Goal: Information Seeking & Learning: Learn about a topic

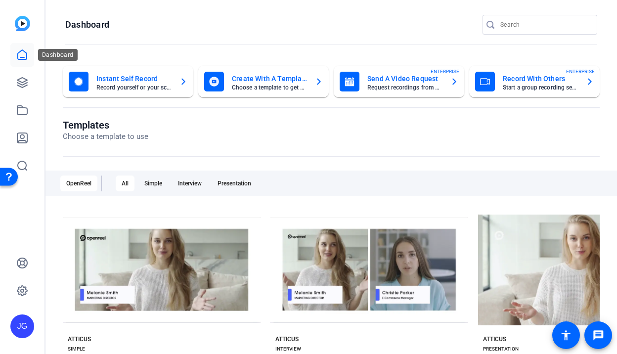
click at [22, 50] on icon at bounding box center [22, 54] width 9 height 9
click at [22, 77] on icon at bounding box center [22, 83] width 12 height 12
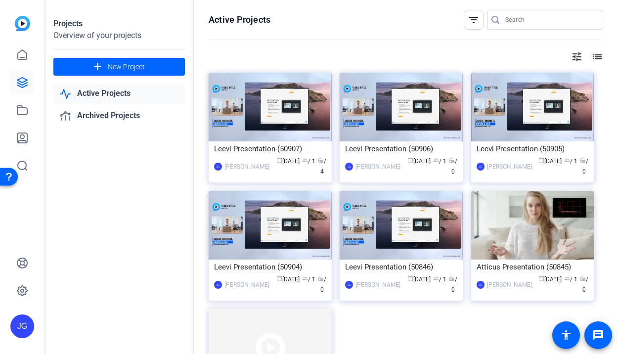
click at [111, 92] on link "Active Projects" at bounding box center [119, 94] width 132 height 20
click at [19, 58] on icon at bounding box center [22, 55] width 12 height 12
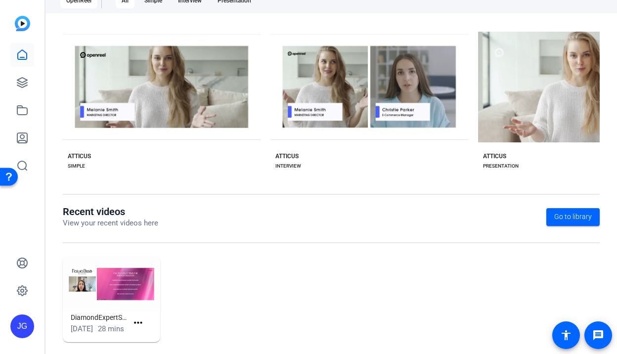
scroll to position [205, 0]
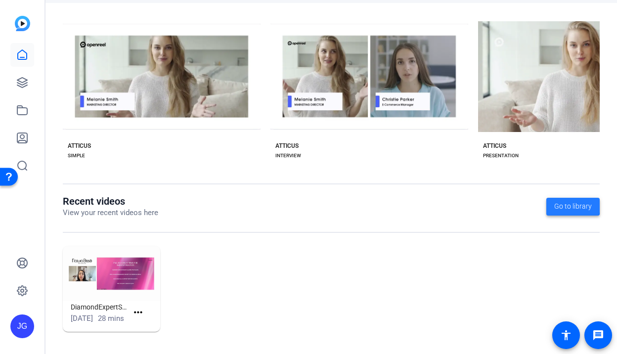
click at [563, 195] on span at bounding box center [572, 207] width 53 height 24
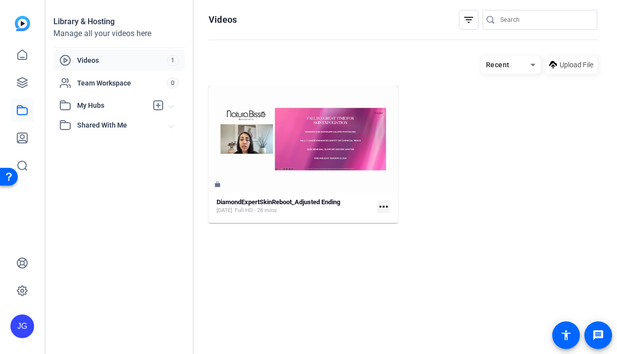
click at [139, 106] on span "My Hubs" at bounding box center [112, 105] width 70 height 10
click at [115, 146] on span "Shared With Me" at bounding box center [123, 147] width 92 height 10
click at [103, 85] on span "Team Workspace" at bounding box center [122, 83] width 90 height 10
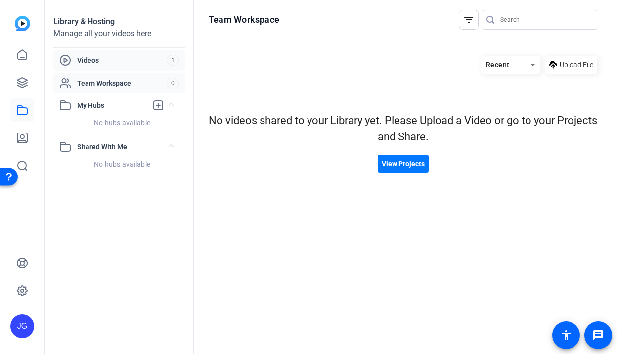
click at [87, 59] on span "Videos" at bounding box center [122, 60] width 90 height 10
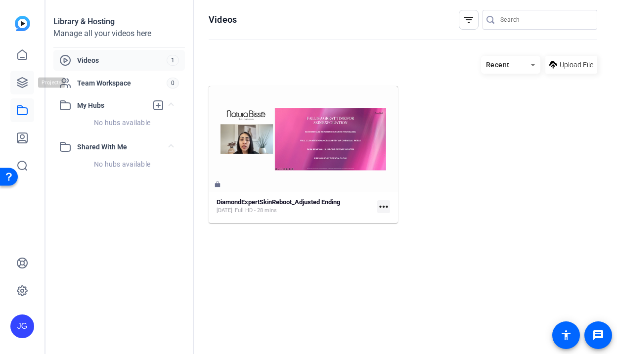
click at [16, 85] on icon at bounding box center [22, 83] width 12 height 12
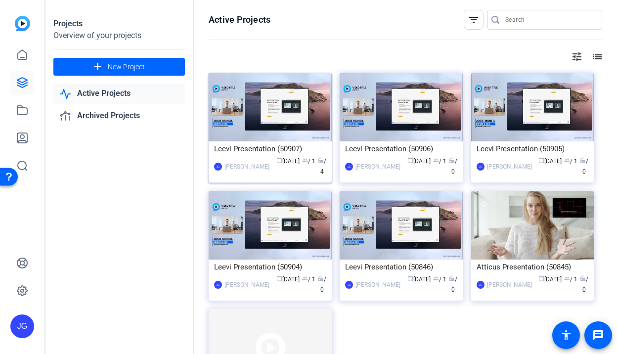
click at [256, 149] on div "Leevi Presentation (50907)" at bounding box center [270, 148] width 112 height 15
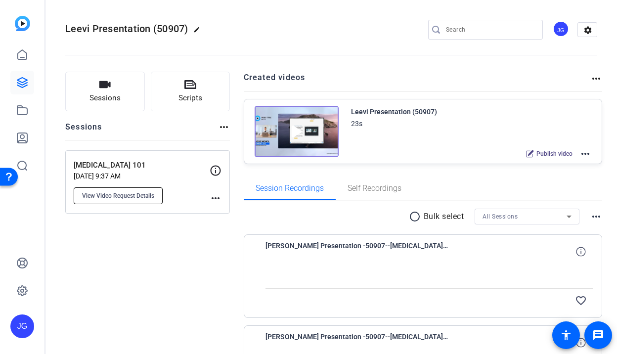
click at [133, 193] on span "View Video Request Details" at bounding box center [118, 196] width 72 height 8
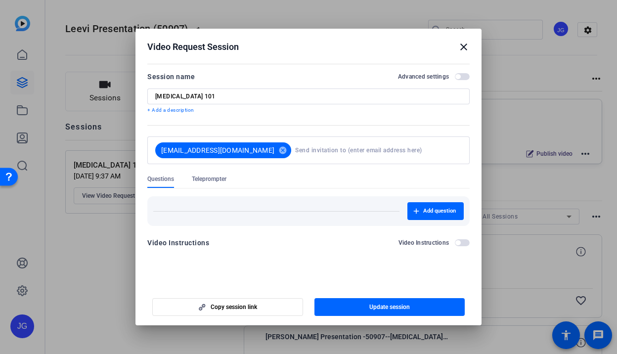
click at [465, 45] on mat-icon "close" at bounding box center [464, 47] width 12 height 12
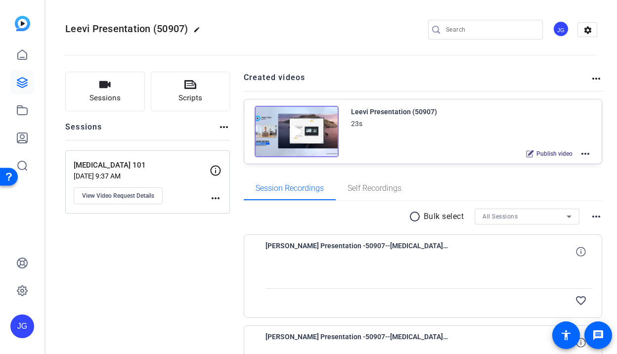
click at [307, 127] on img at bounding box center [297, 131] width 84 height 51
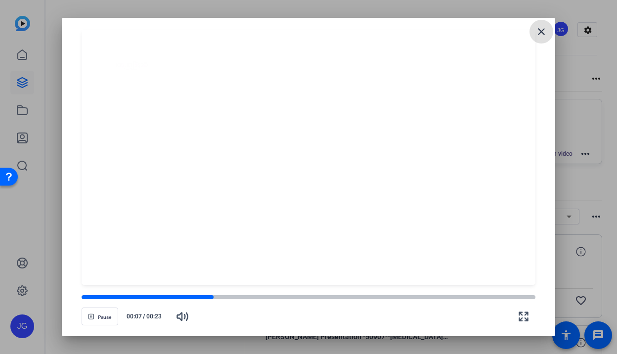
click at [546, 33] on mat-icon "close" at bounding box center [542, 32] width 12 height 12
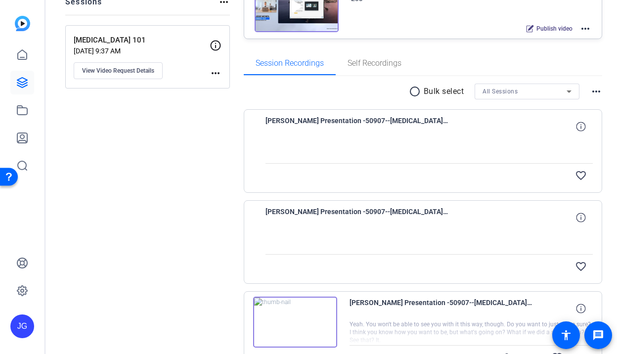
scroll to position [101, 0]
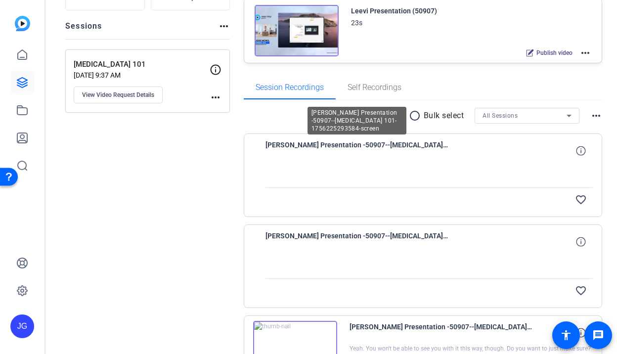
click at [318, 152] on span "Raejan-Leevi Presentation -50907--Skin Cancer 101-1756225293584-screen" at bounding box center [357, 151] width 183 height 24
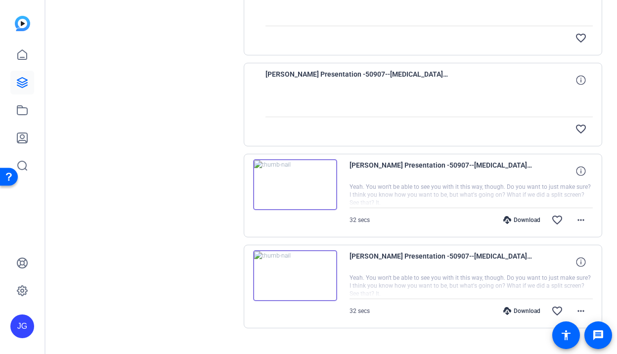
scroll to position [266, 0]
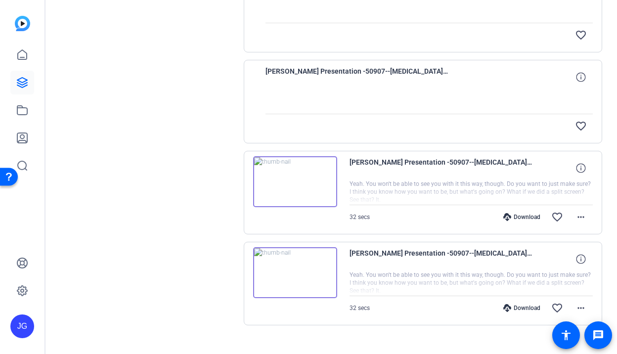
click at [293, 181] on img at bounding box center [295, 181] width 84 height 51
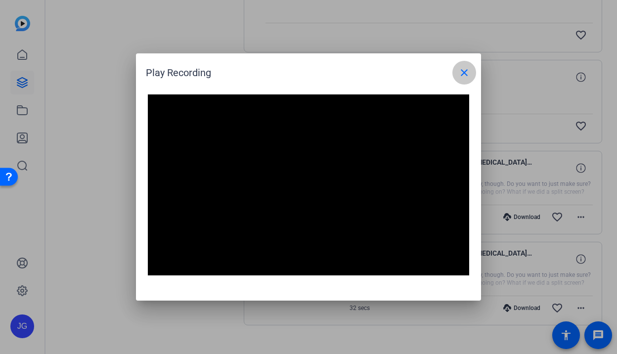
click at [463, 75] on mat-icon "close" at bounding box center [464, 73] width 12 height 12
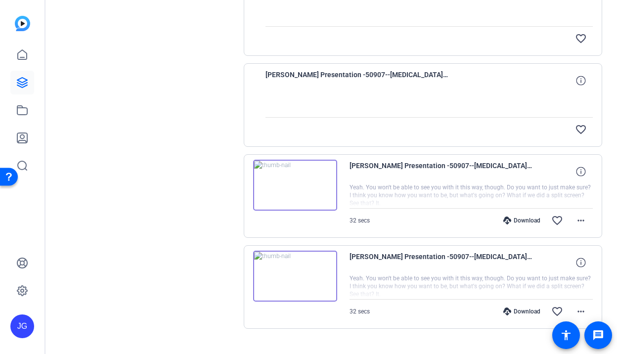
scroll to position [264, 0]
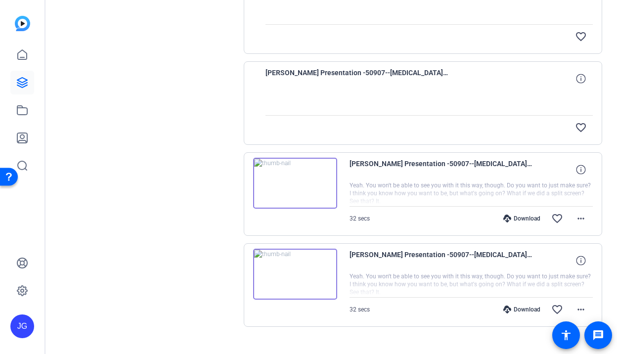
click at [292, 272] on img at bounding box center [295, 274] width 84 height 51
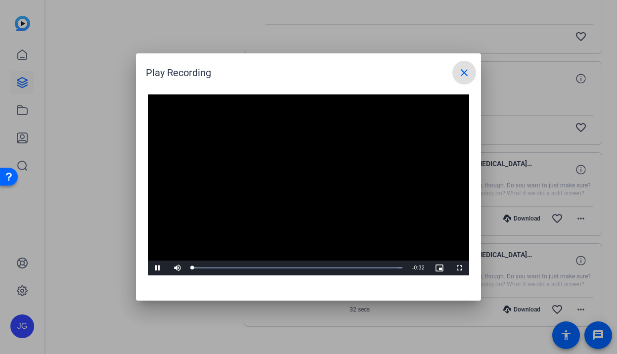
click at [292, 170] on video "Video Player" at bounding box center [308, 184] width 321 height 181
click at [158, 268] on span "Video Player" at bounding box center [158, 268] width 20 height 0
click at [464, 71] on mat-icon "close" at bounding box center [464, 73] width 12 height 12
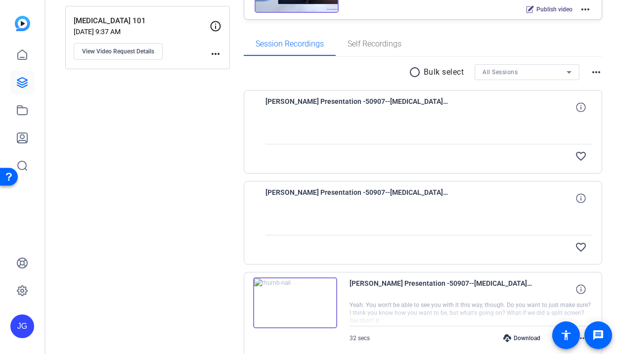
scroll to position [142, 0]
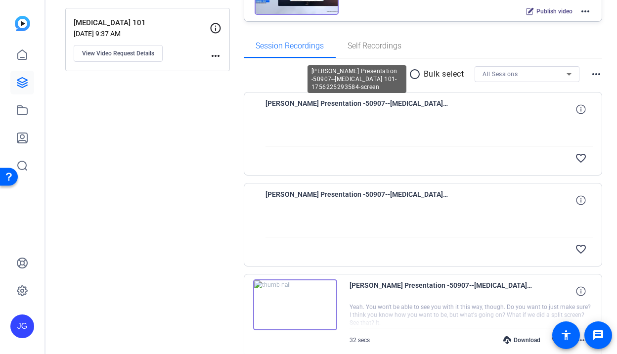
click at [419, 107] on span "Raejan-Leevi Presentation -50907--Skin Cancer 101-1756225293584-screen" at bounding box center [357, 109] width 183 height 24
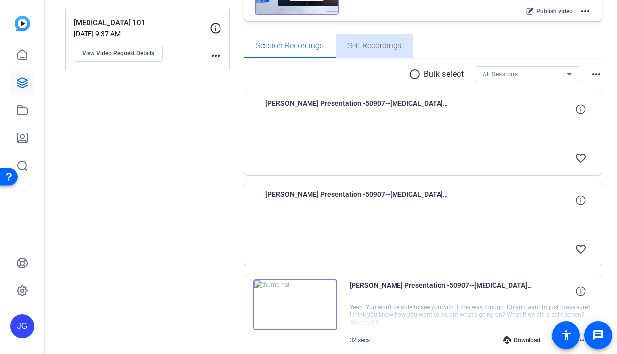
click at [370, 44] on span "Self Recordings" at bounding box center [375, 46] width 54 height 8
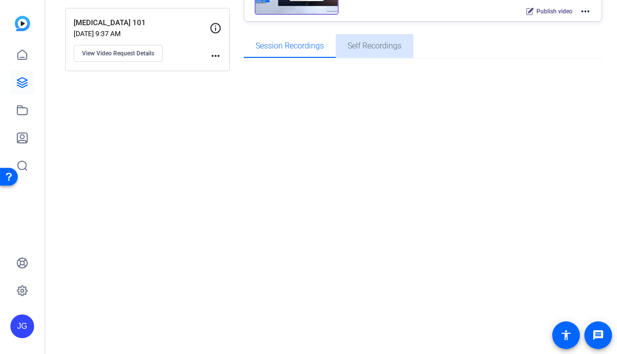
scroll to position [0, 0]
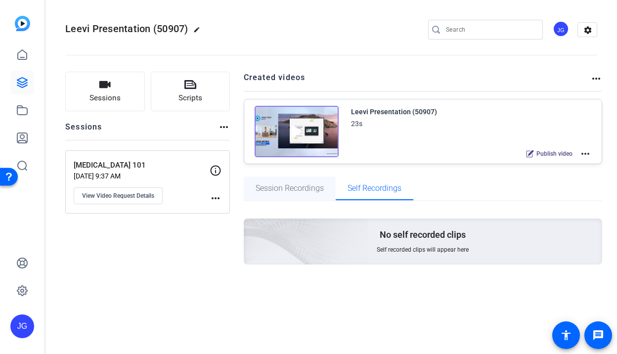
click at [289, 186] on span "Session Recordings" at bounding box center [290, 188] width 68 height 8
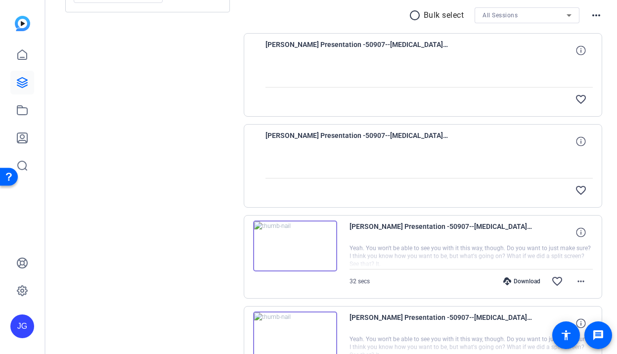
scroll to position [280, 0]
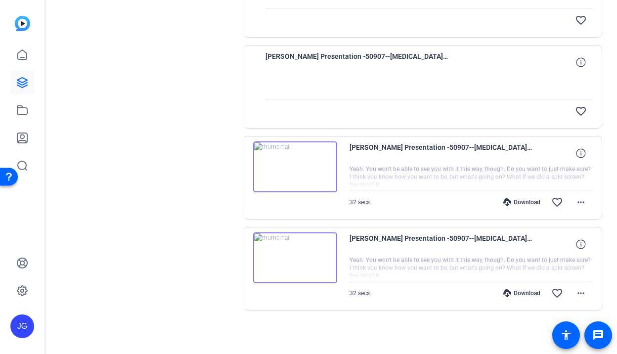
click at [346, 77] on div at bounding box center [430, 86] width 328 height 25
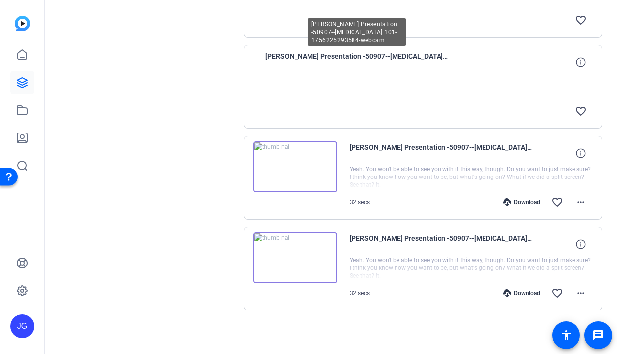
click at [325, 52] on span "Raejan-Leevi Presentation -50907--Skin Cancer 101-1756225293584-webcam" at bounding box center [357, 62] width 183 height 24
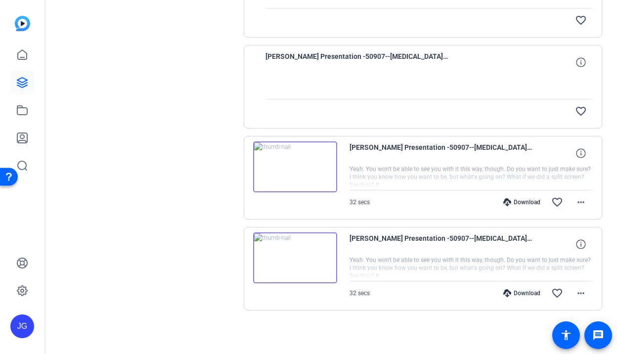
click at [315, 53] on span "Raejan-Leevi Presentation -50907--Skin Cancer 101-1756225293584-webcam" at bounding box center [357, 62] width 183 height 24
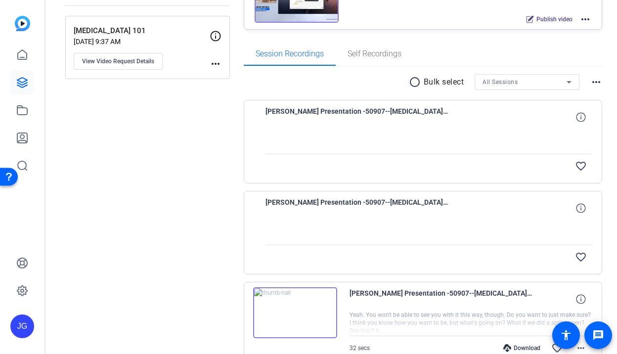
scroll to position [0, 0]
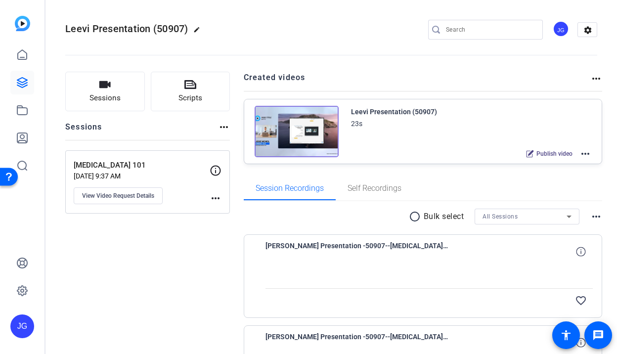
click at [215, 171] on icon at bounding box center [216, 171] width 12 height 12
click at [213, 201] on mat-icon "more_horiz" at bounding box center [216, 198] width 12 height 12
click at [0, 0] on div at bounding box center [0, 0] width 0 height 0
click at [133, 196] on span "View Video Request Details" at bounding box center [118, 196] width 72 height 8
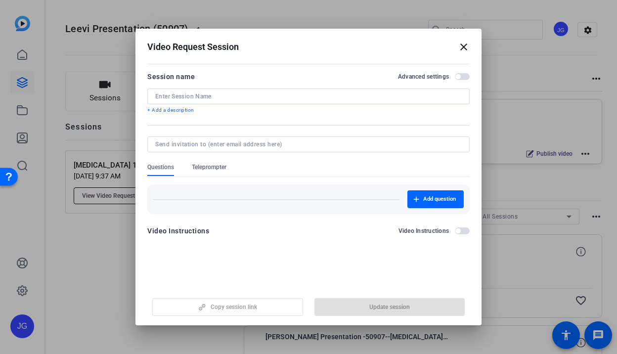
type input "[MEDICAL_DATA] 101"
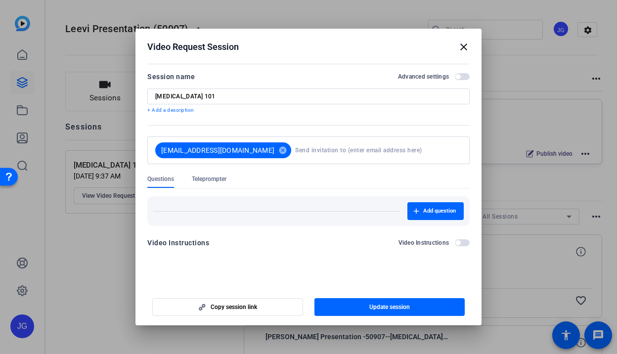
click at [463, 245] on span "button" at bounding box center [462, 242] width 15 height 7
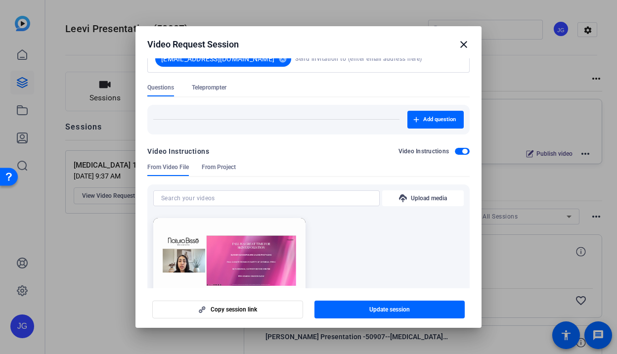
scroll to position [170, 0]
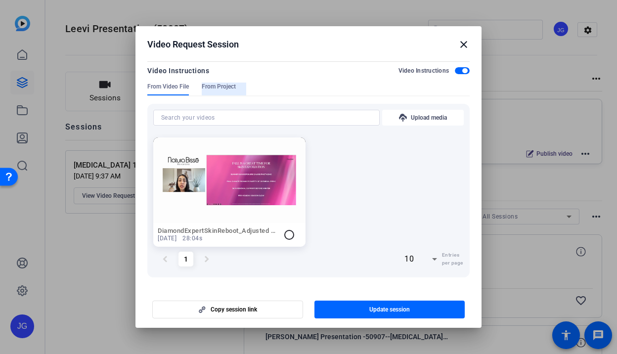
click at [219, 86] on span "From Project" at bounding box center [219, 87] width 34 height 8
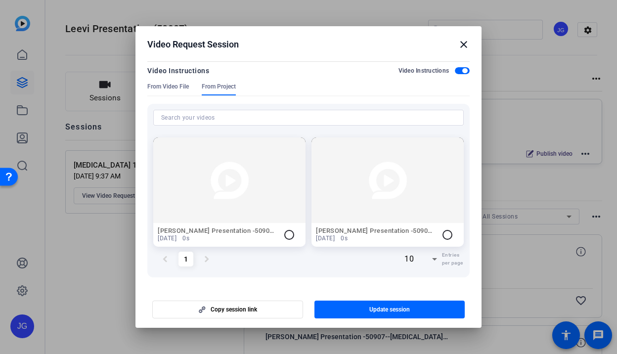
click at [433, 258] on icon at bounding box center [434, 259] width 5 height 2
click at [258, 238] on div at bounding box center [308, 177] width 617 height 354
click at [463, 43] on mat-icon "close" at bounding box center [464, 45] width 12 height 12
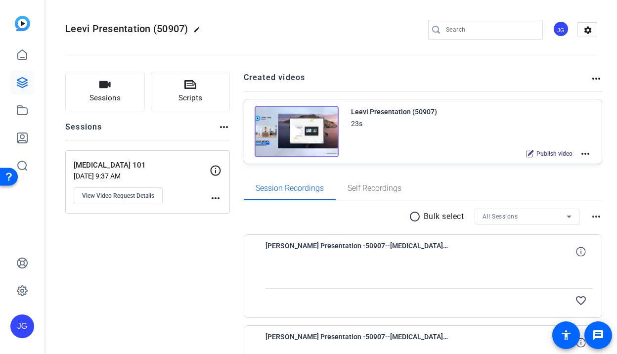
scroll to position [98, 0]
